Goal: Check status: Check status

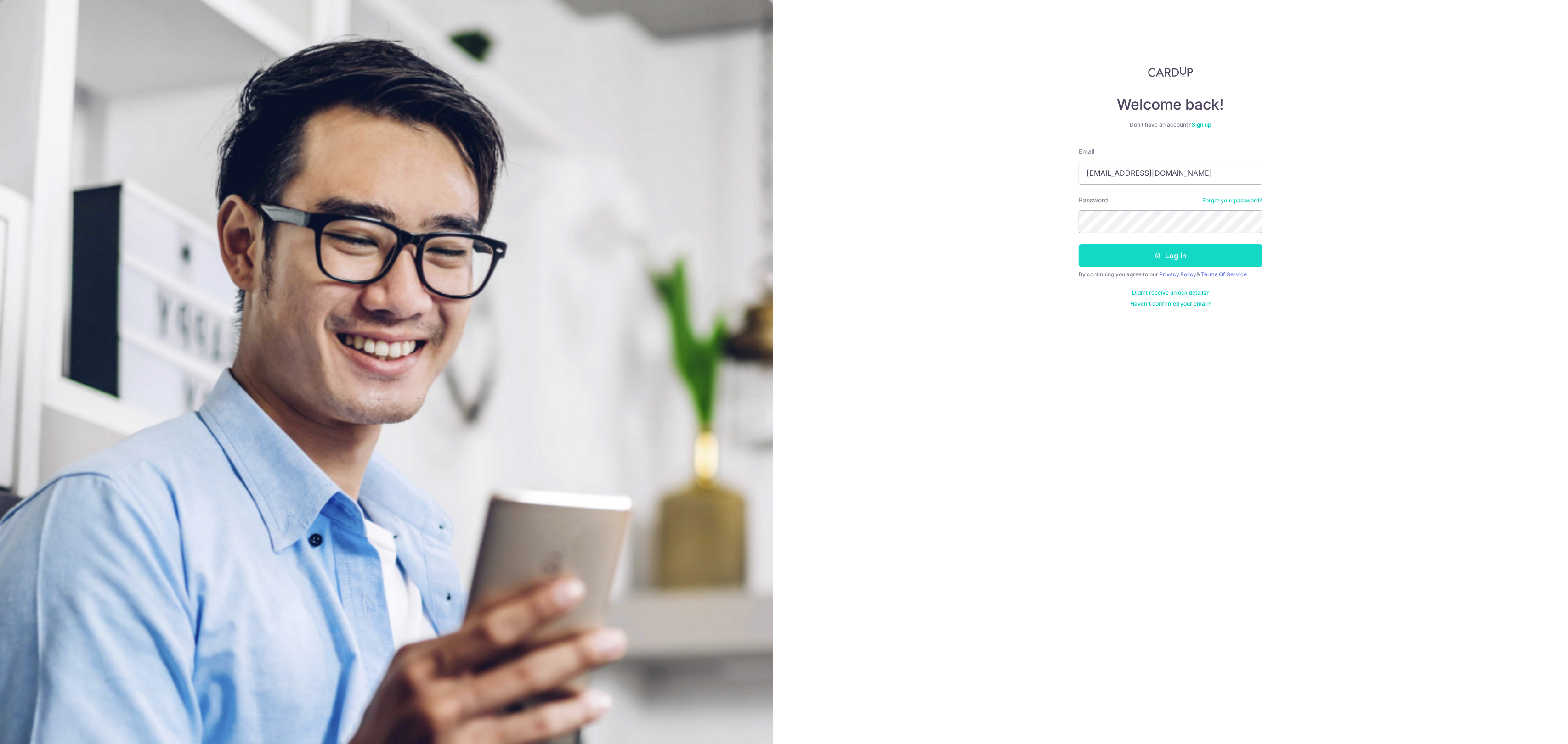
click at [1163, 258] on button "Log in" at bounding box center [1171, 256] width 184 height 23
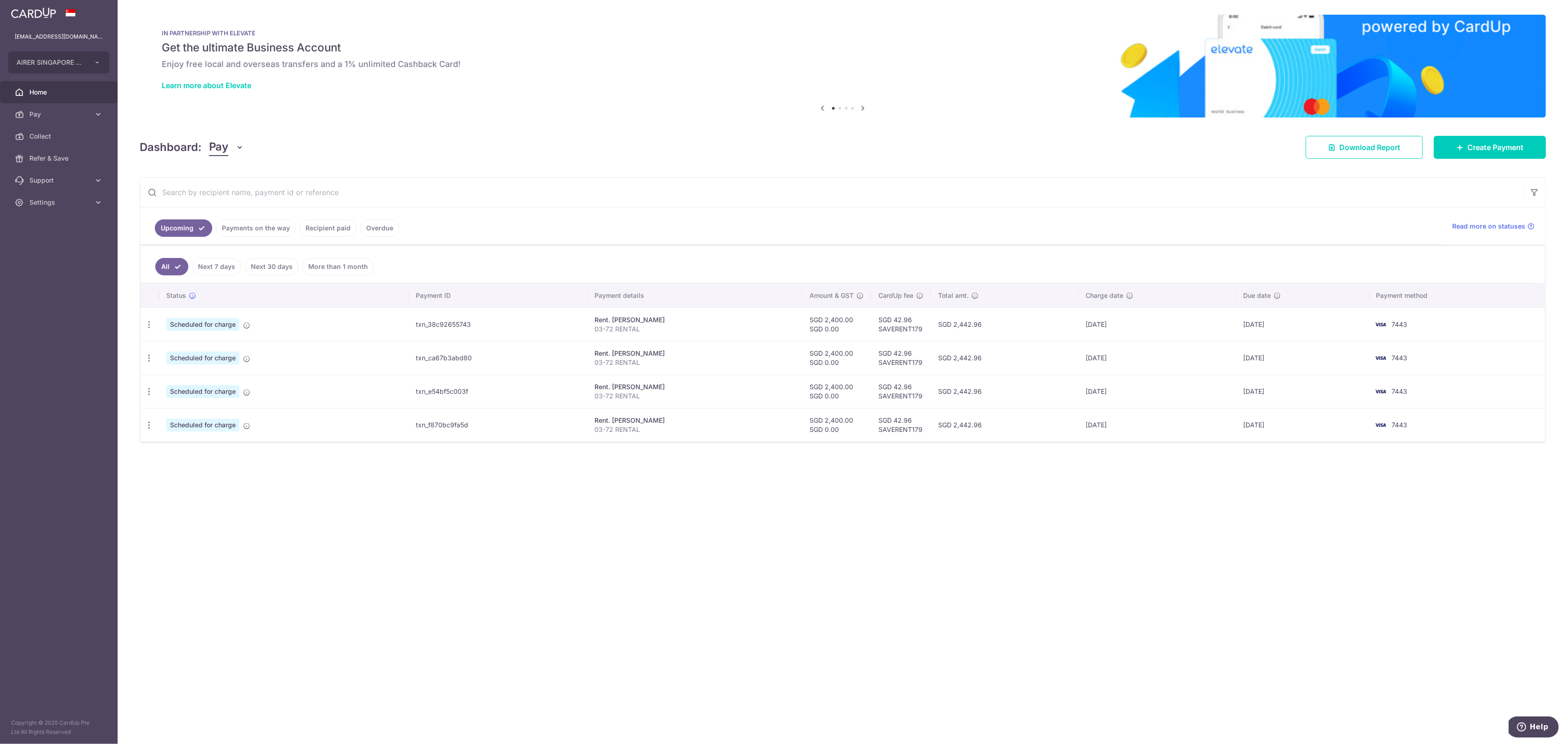
click at [227, 267] on link "Next 7 days" at bounding box center [216, 266] width 49 height 18
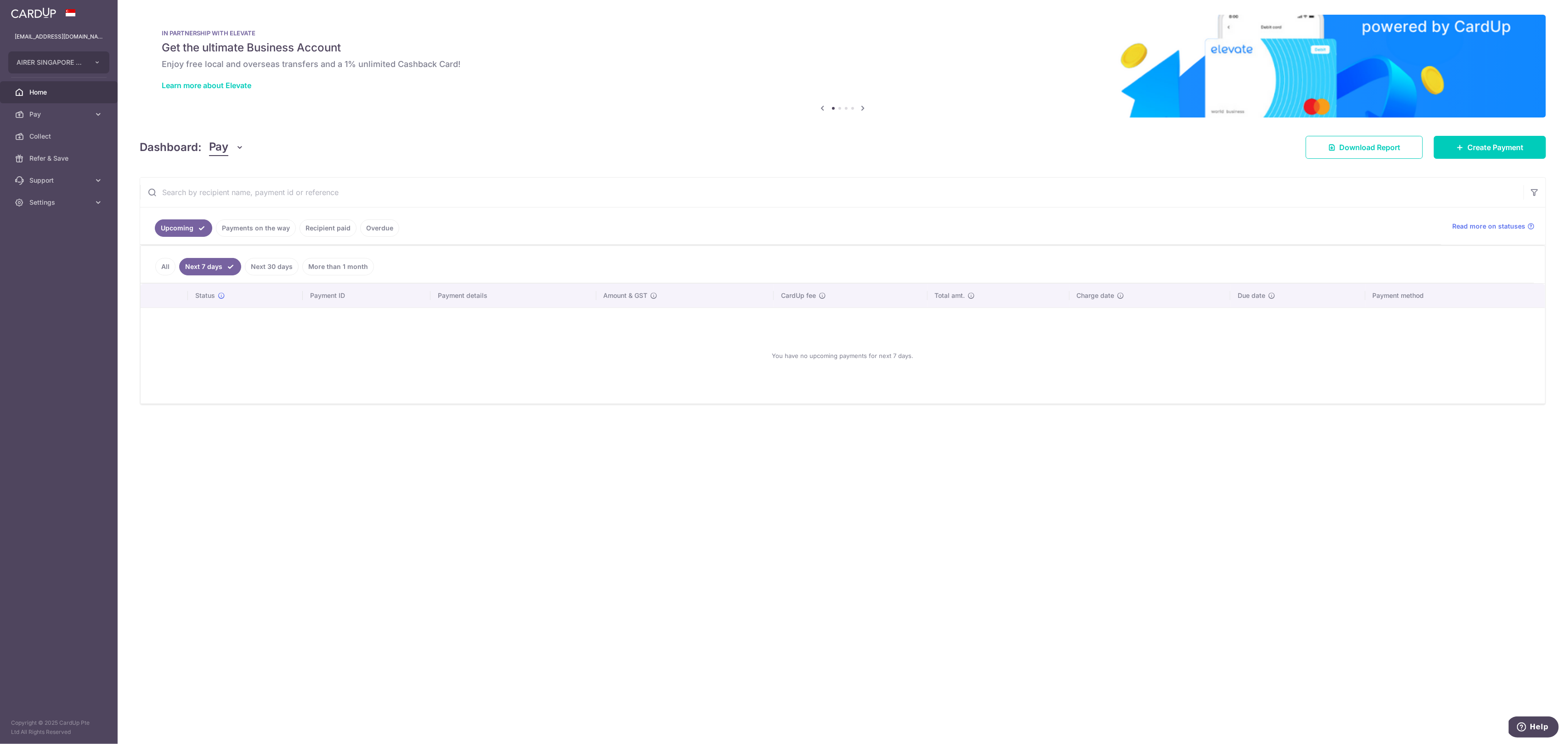
click at [245, 235] on link "Payments on the way" at bounding box center [256, 228] width 80 height 18
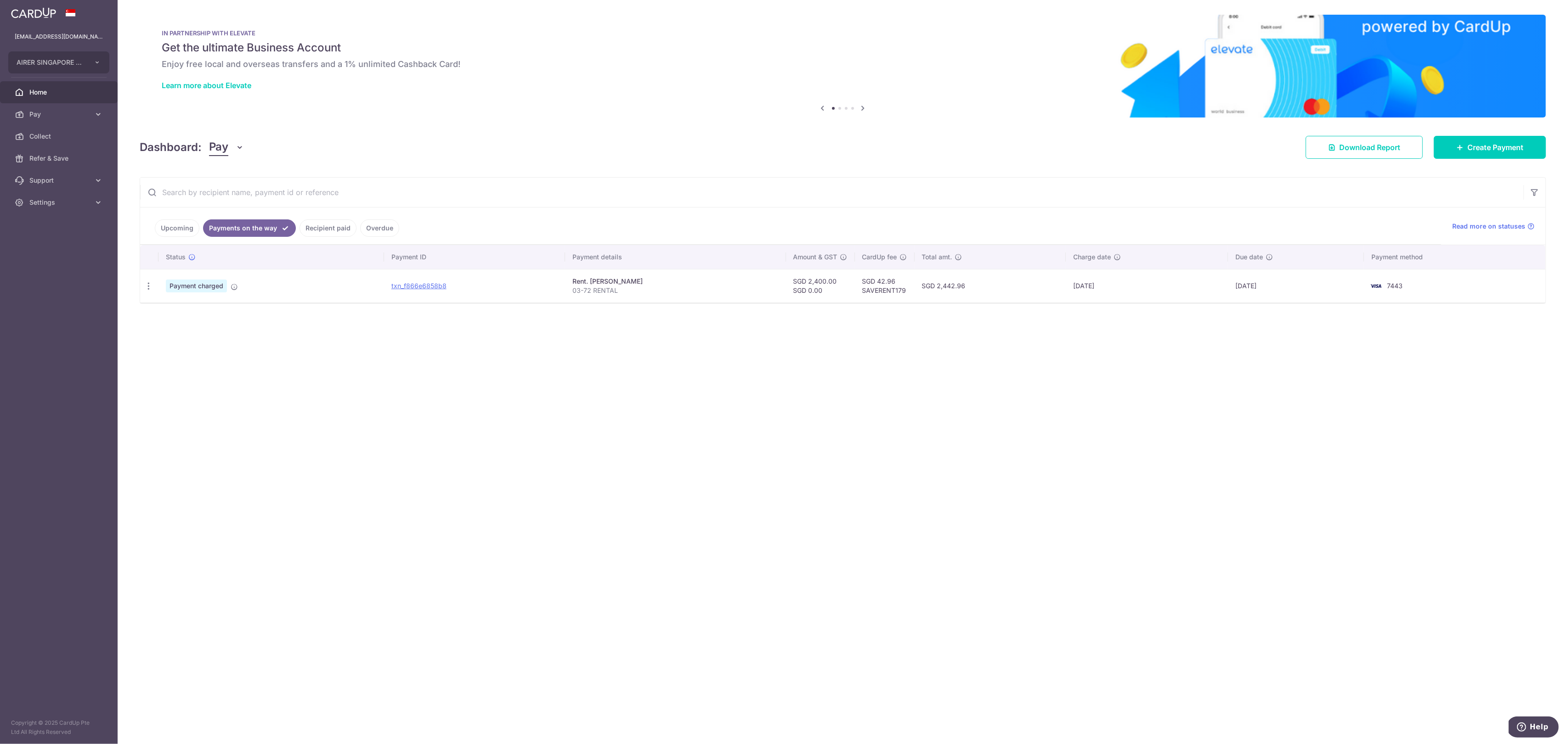
click at [323, 228] on link "Recipient paid" at bounding box center [328, 228] width 57 height 18
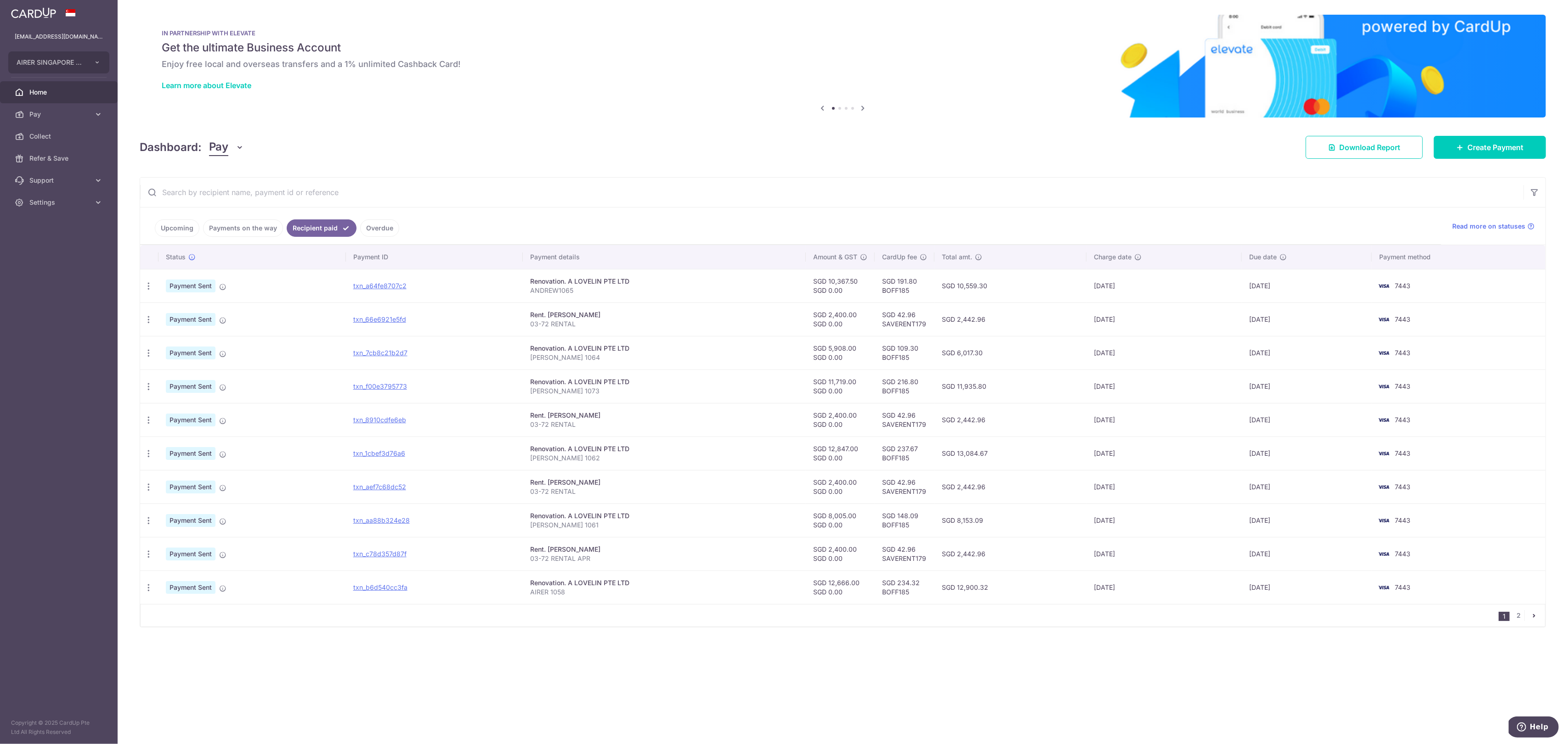
click at [189, 226] on link "Upcoming" at bounding box center [177, 228] width 44 height 18
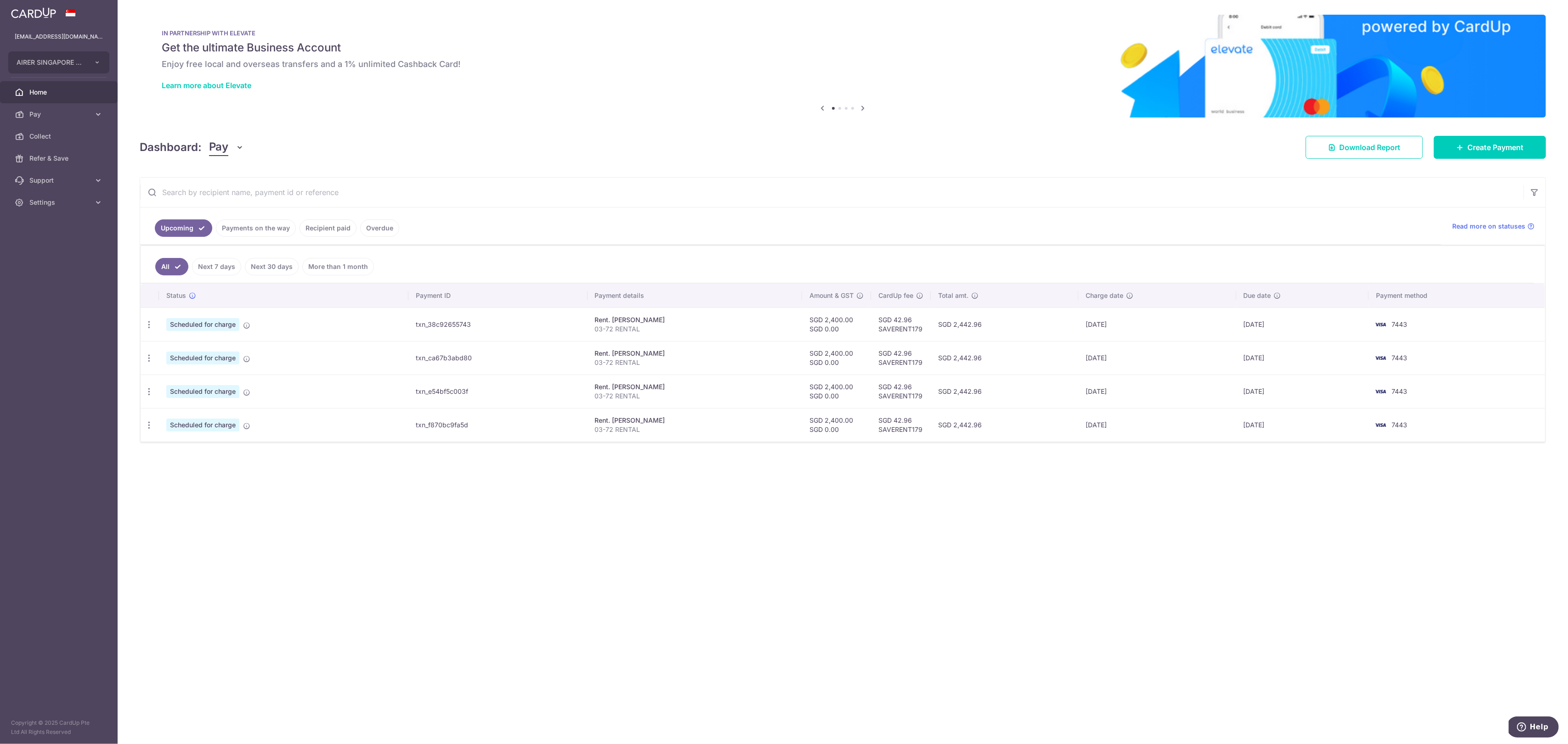
click at [237, 228] on link "Payments on the way" at bounding box center [256, 228] width 80 height 18
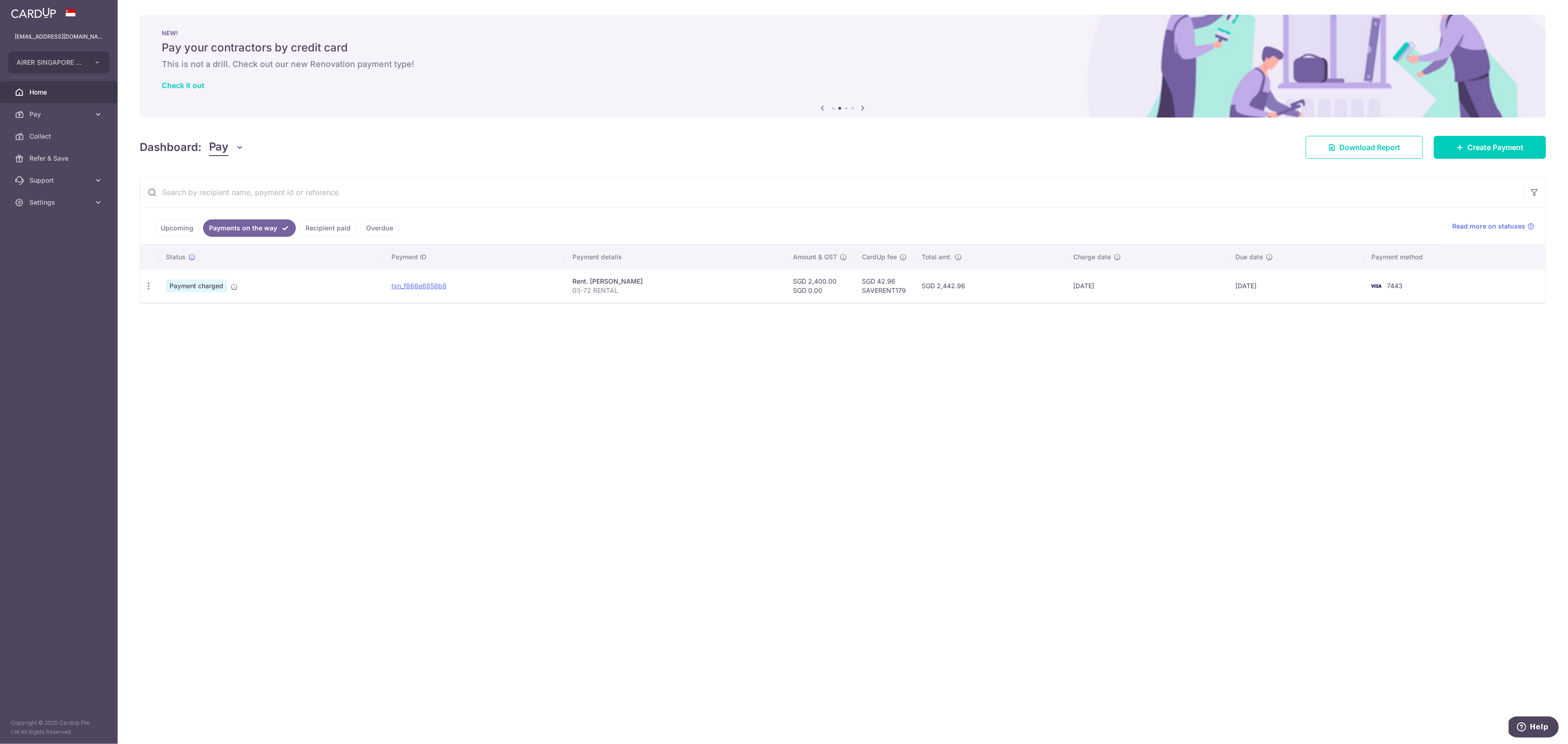
click at [182, 226] on link "Upcoming" at bounding box center [177, 228] width 44 height 18
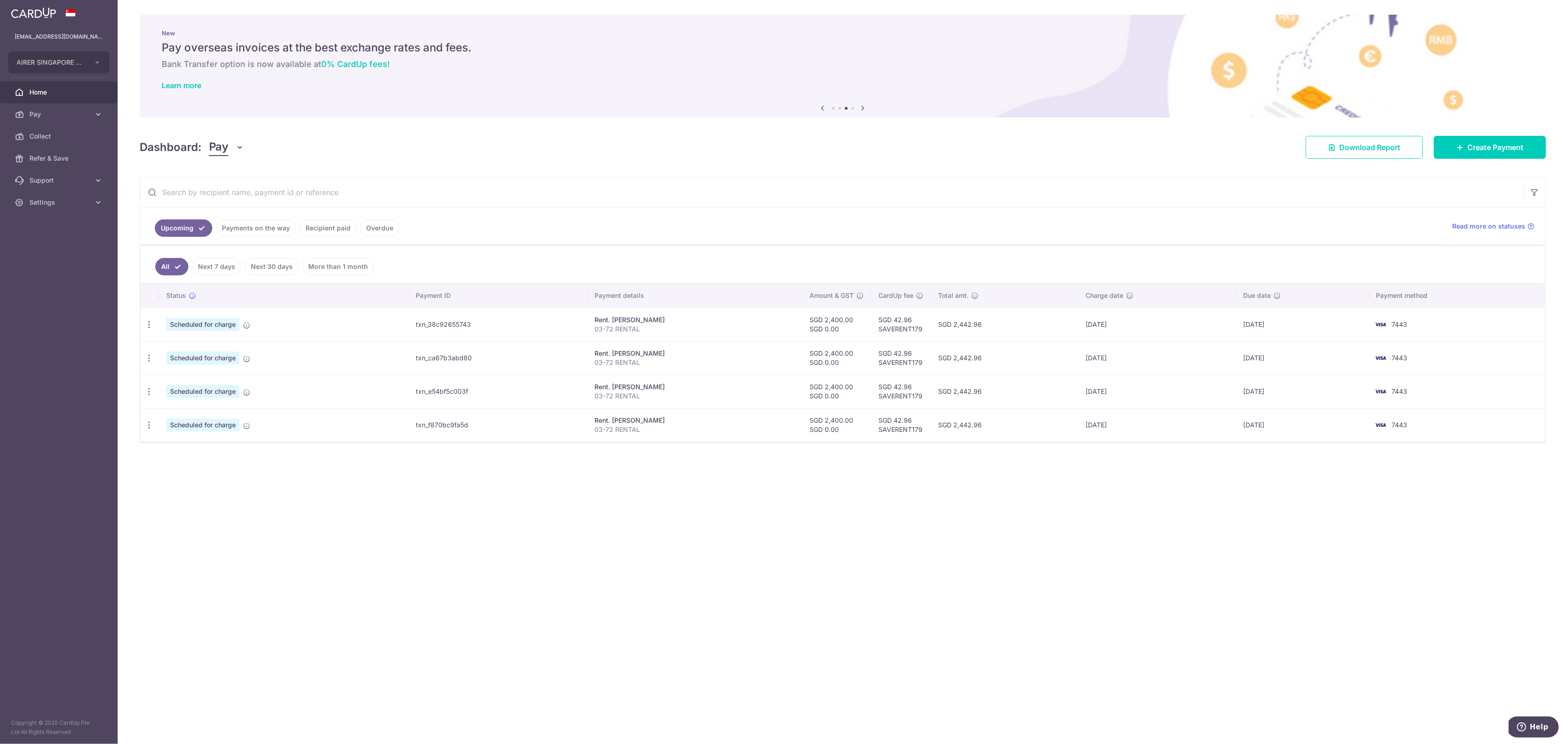
click at [340, 263] on link "More than 1 month" at bounding box center [338, 266] width 72 height 18
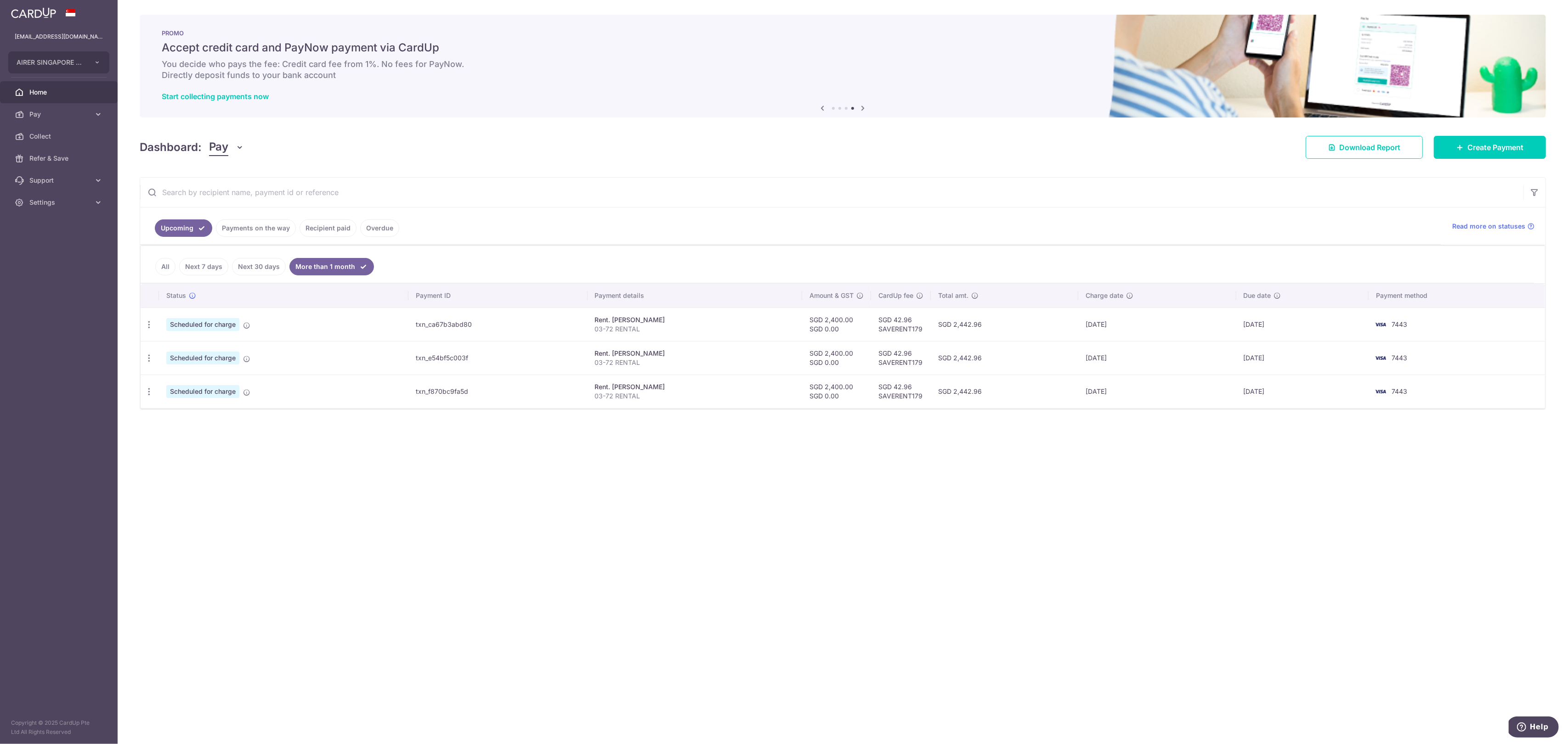
click at [162, 262] on link "All" at bounding box center [165, 266] width 20 height 18
click at [238, 145] on icon "button" at bounding box center [240, 147] width 9 height 9
click at [239, 192] on link "Collect" at bounding box center [257, 195] width 96 height 22
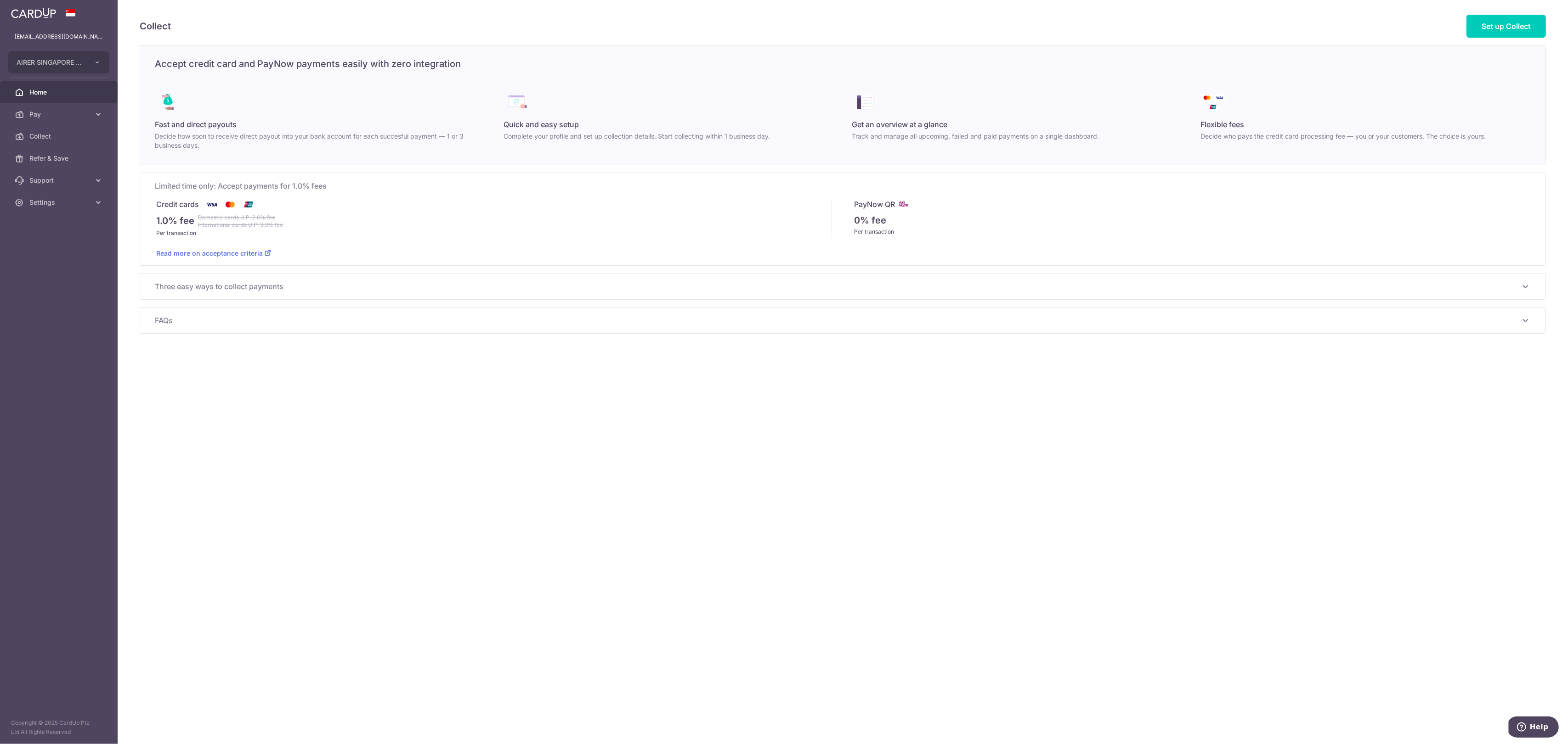
click at [63, 88] on span "Home" at bounding box center [60, 92] width 61 height 9
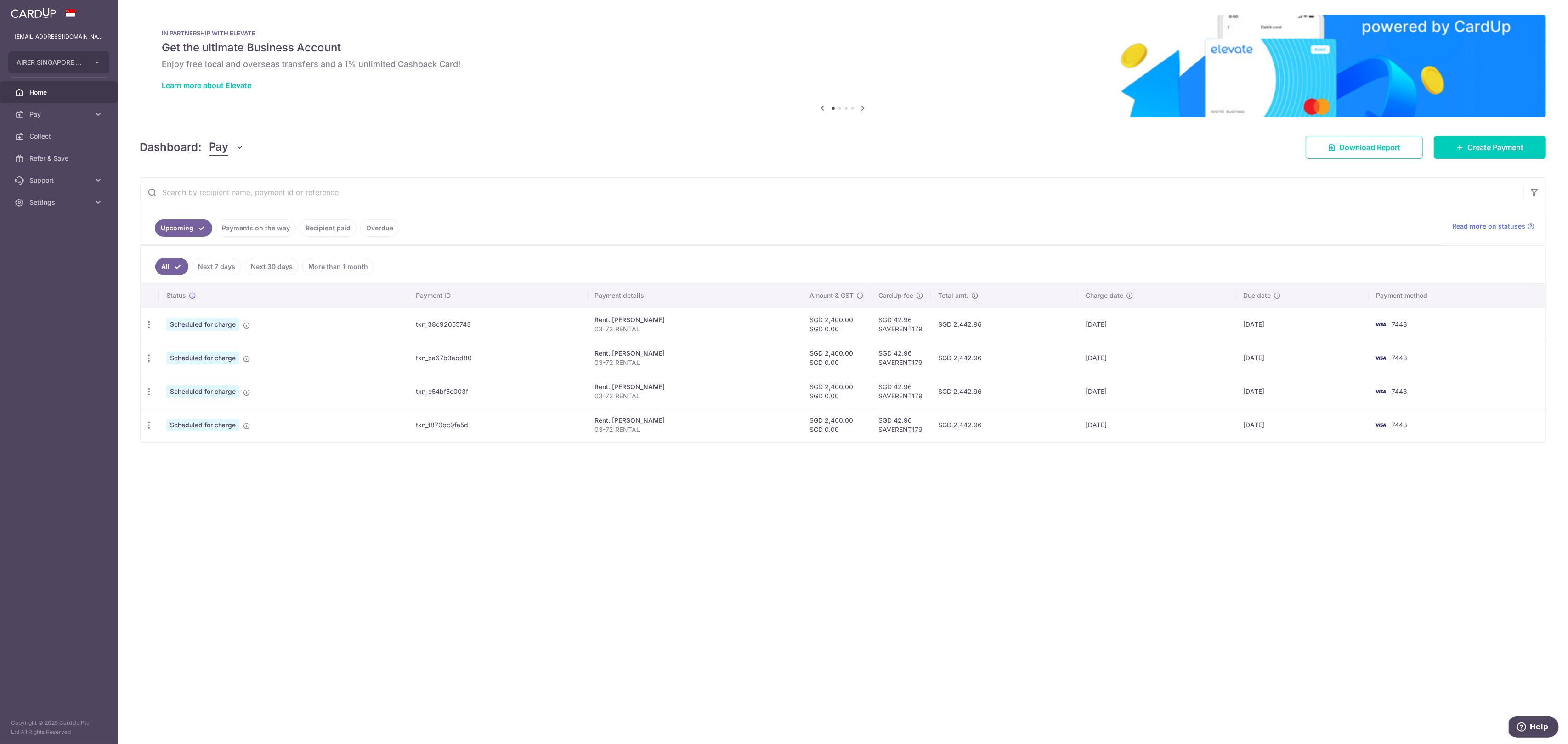
click at [247, 234] on link "Payments on the way" at bounding box center [256, 228] width 80 height 18
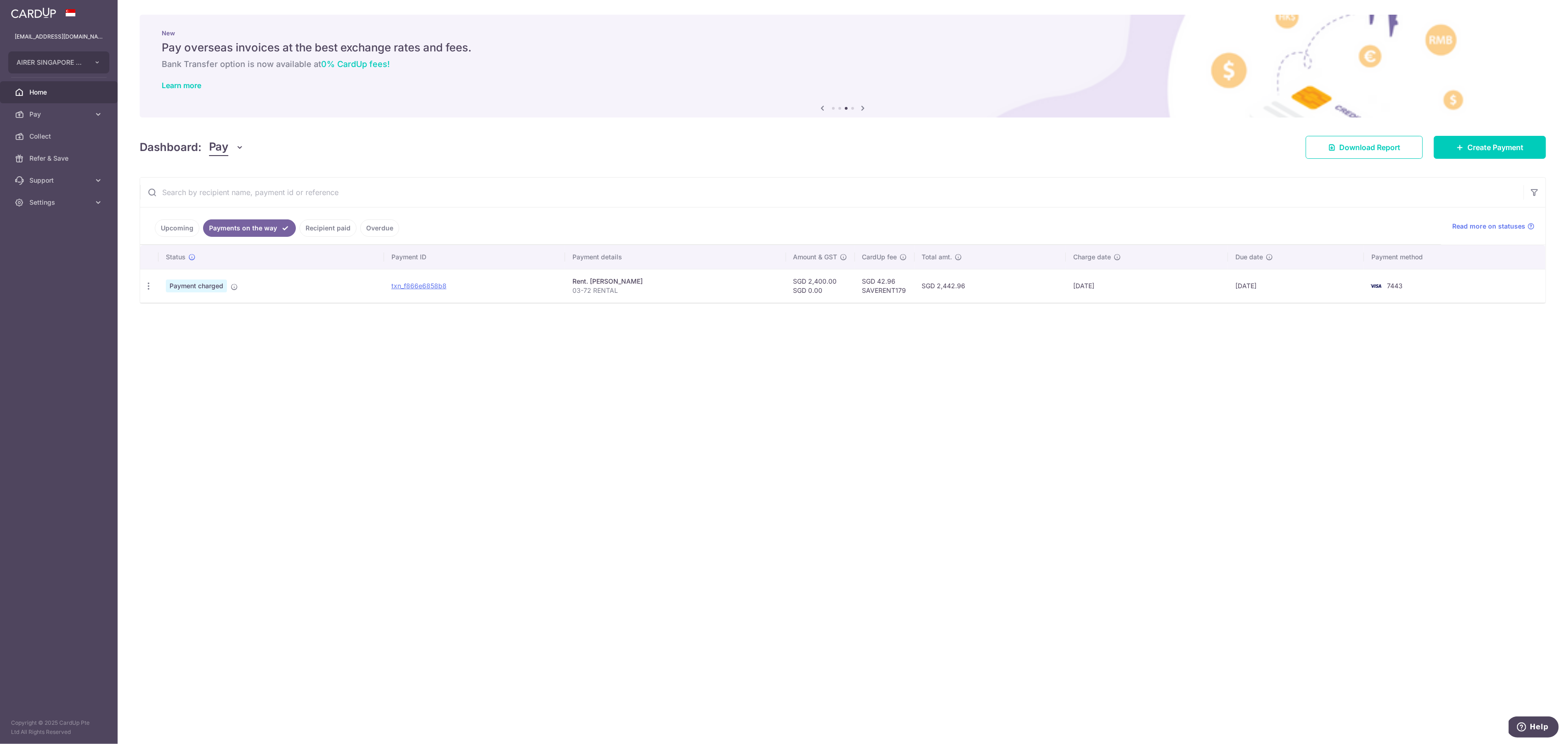
click at [178, 227] on link "Upcoming" at bounding box center [177, 228] width 44 height 18
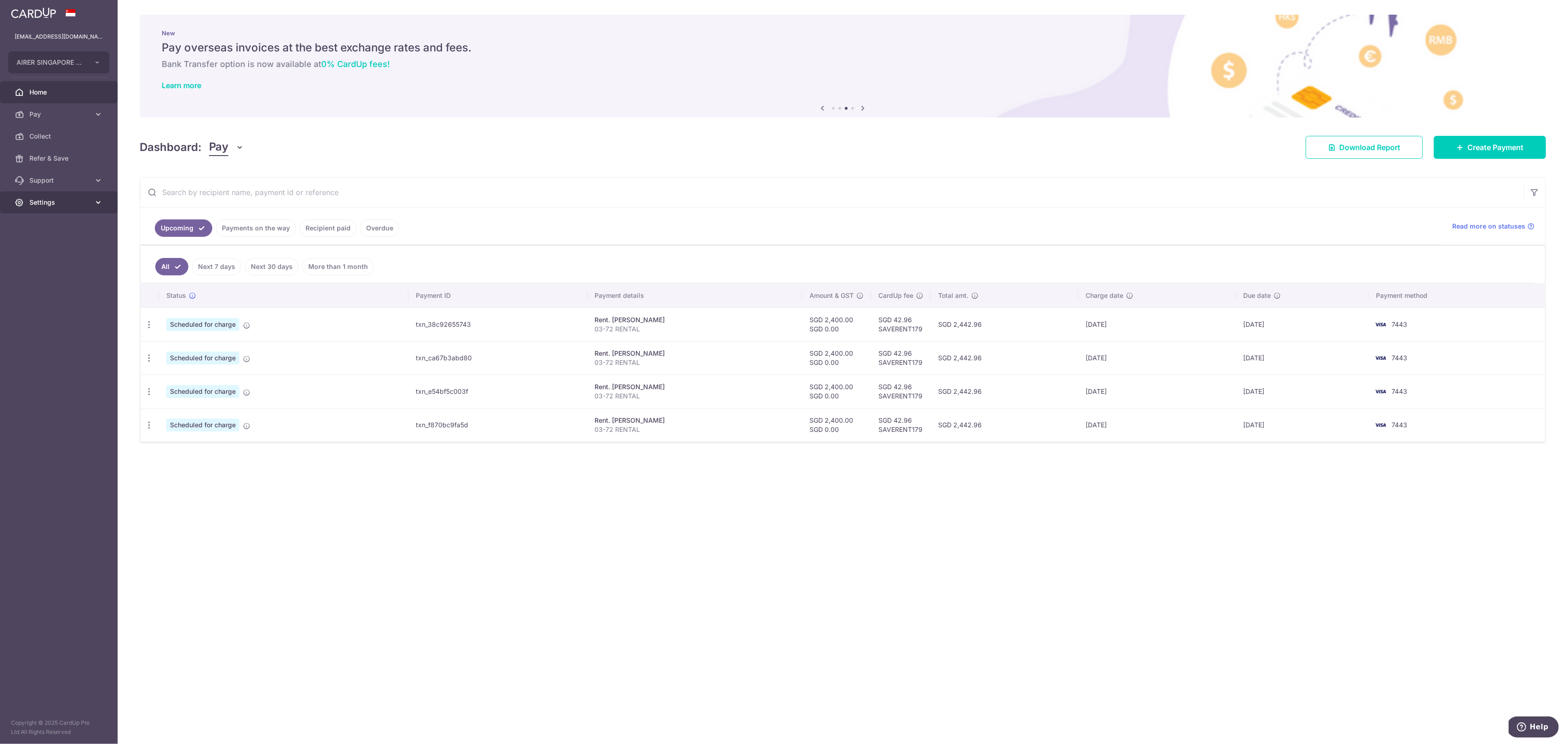
click at [74, 205] on span "Settings" at bounding box center [60, 202] width 61 height 9
click at [56, 245] on span "Logout" at bounding box center [60, 246] width 61 height 9
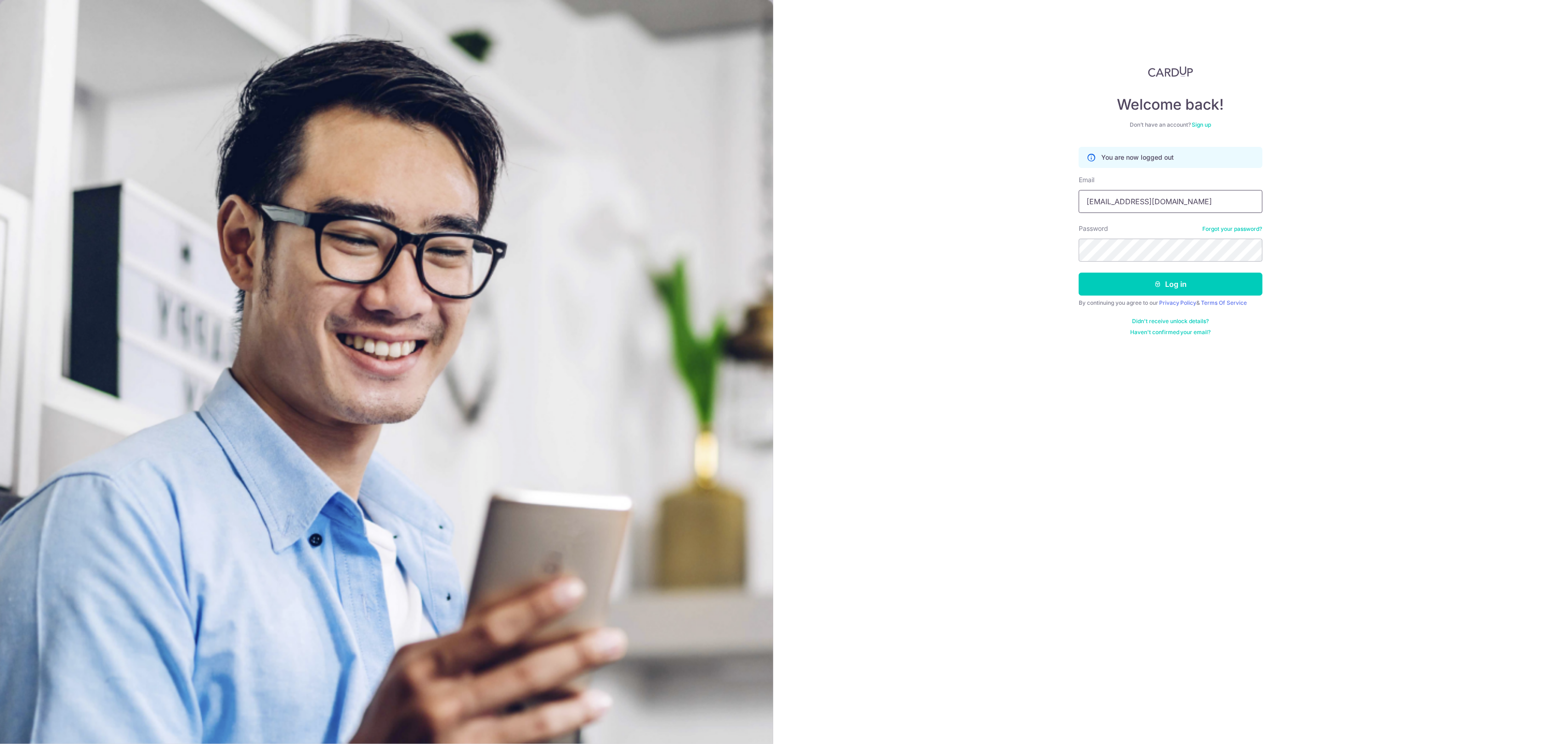
click at [1185, 204] on input "[EMAIL_ADDRESS][DOMAIN_NAME]" at bounding box center [1171, 201] width 184 height 23
drag, startPoint x: 1182, startPoint y: 204, endPoint x: 934, endPoint y: 201, distance: 248.0
click at [934, 201] on div "Welcome back! Don’t have an account? Sign up You are now logged out Email airer…" at bounding box center [1171, 372] width 795 height 744
type input "[EMAIL_ADDRESS][DOMAIN_NAME]"
click at [1156, 276] on button "Log in" at bounding box center [1171, 284] width 184 height 23
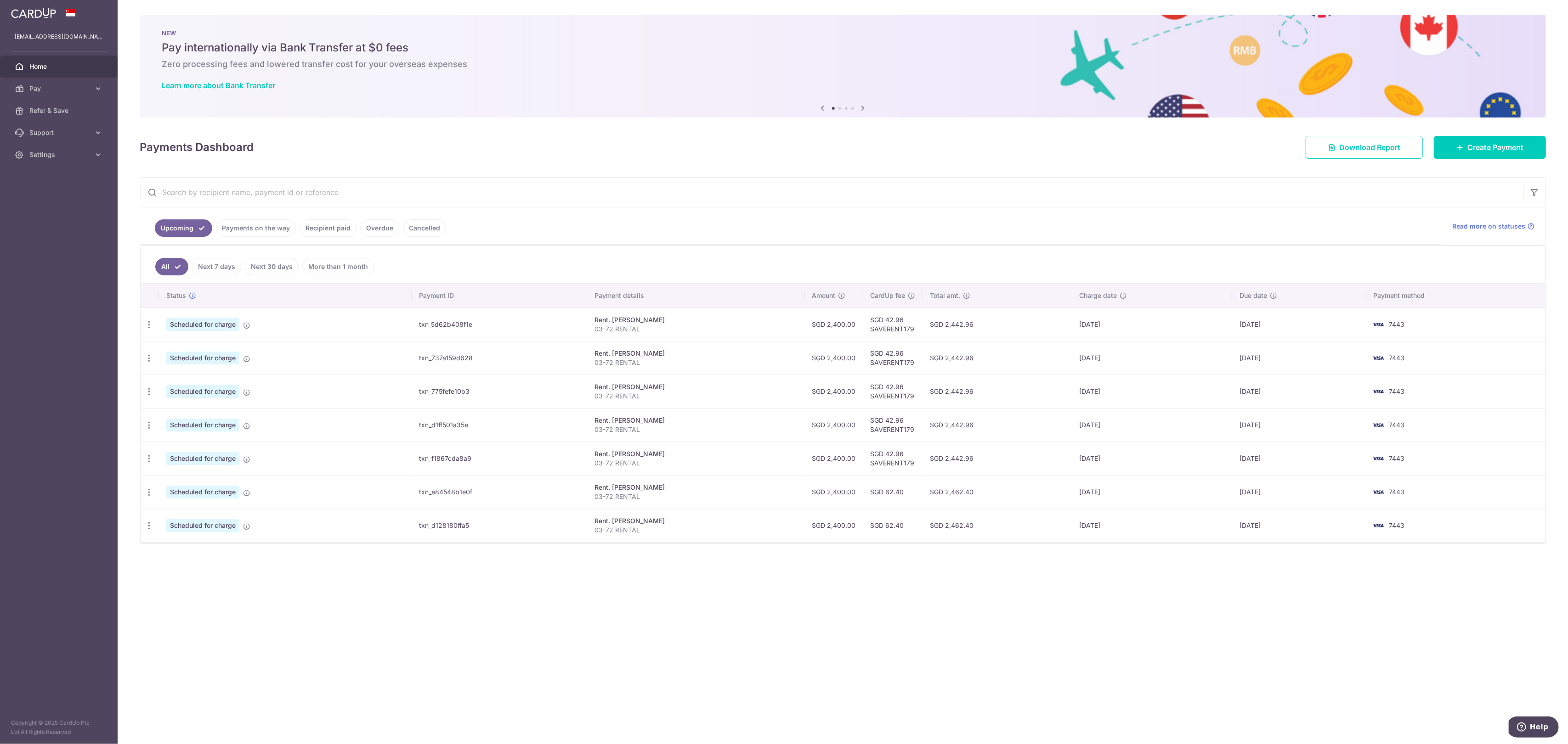
click at [249, 229] on link "Payments on the way" at bounding box center [256, 228] width 80 height 18
